Goal: Navigation & Orientation: Go to known website

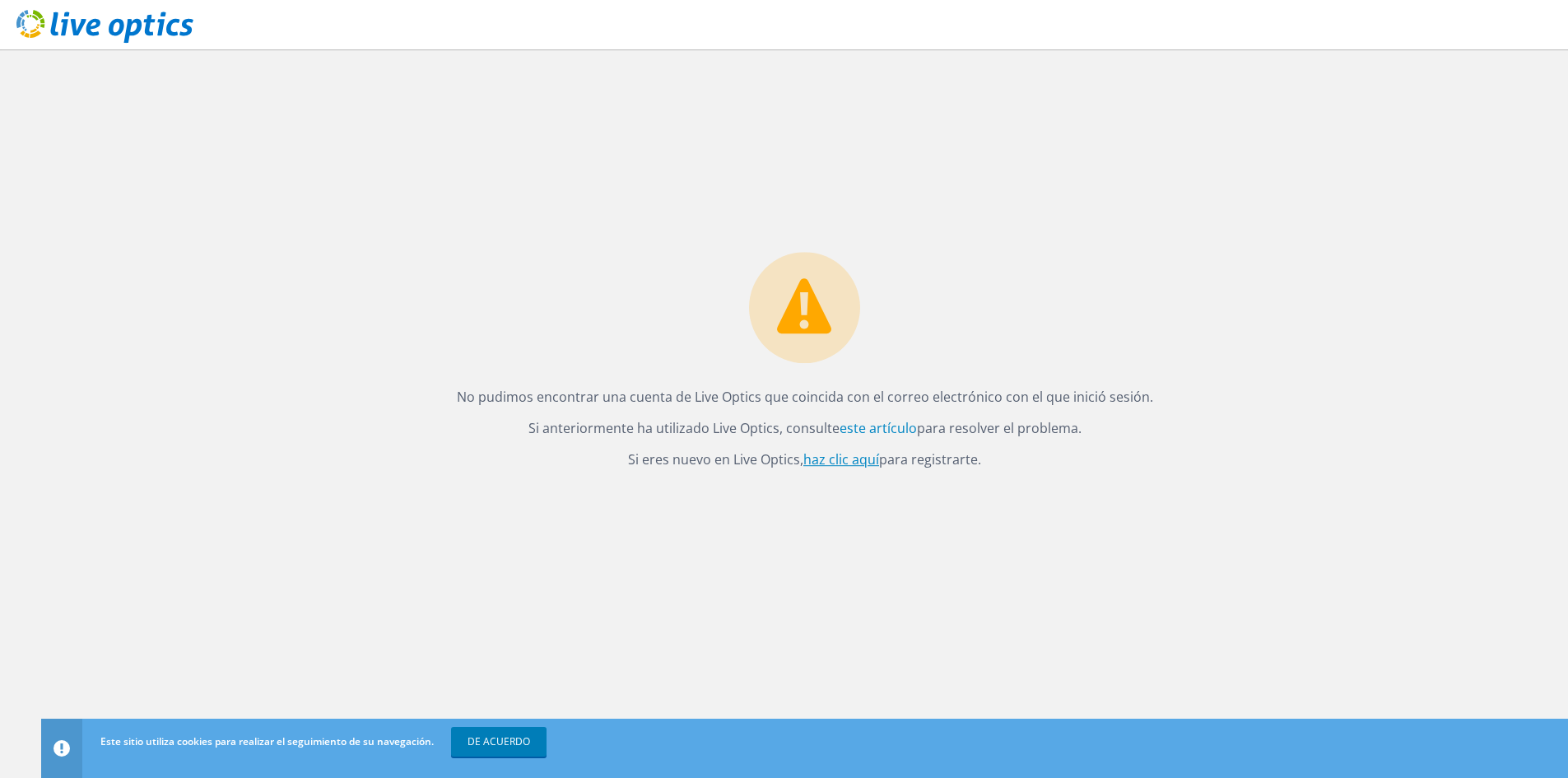
click at [845, 461] on font "haz clic aquí" at bounding box center [841, 459] width 76 height 18
